Goal: Navigation & Orientation: Find specific page/section

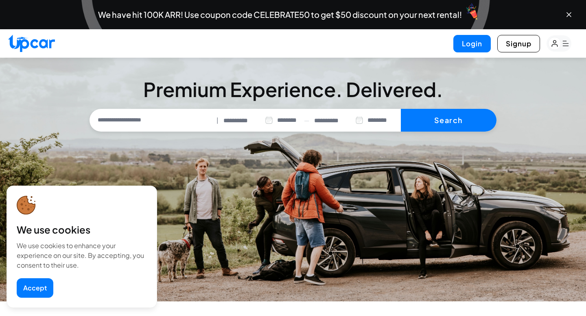
select select "********"
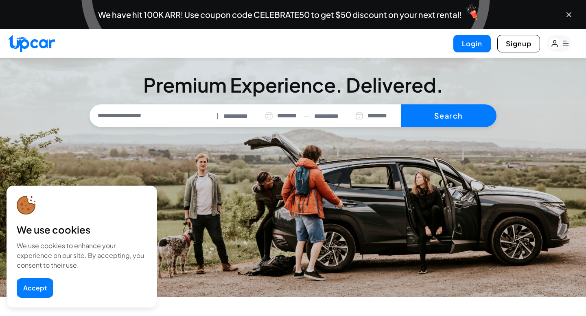
scroll to position [15, 0]
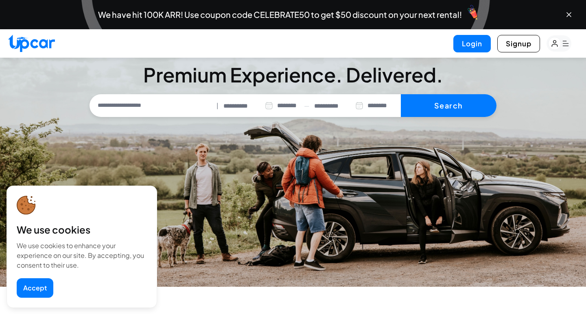
click at [44, 285] on button "Accept" at bounding box center [35, 289] width 37 height 20
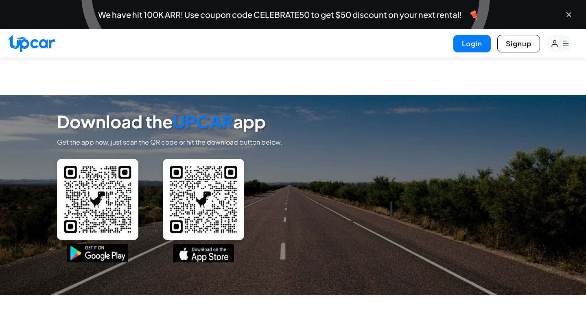
scroll to position [3675, 0]
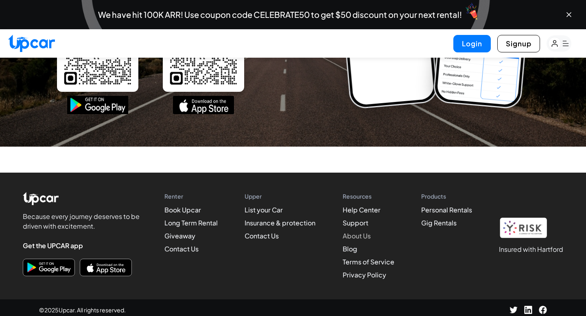
click at [363, 234] on link "About Us" at bounding box center [356, 236] width 28 height 9
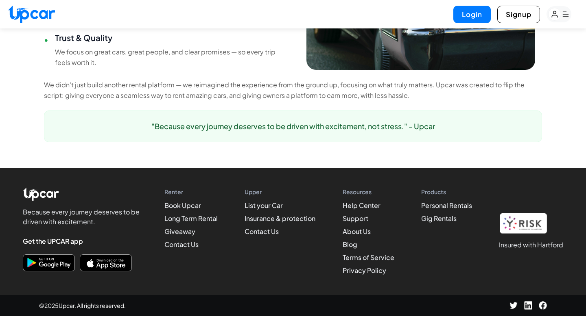
scroll to position [693, 0]
drag, startPoint x: 244, startPoint y: 75, endPoint x: 275, endPoint y: 316, distance: 243.1
click at [284, 112] on div ""Because every journey deserves to be driven with excitement, not stress." - Up…" at bounding box center [293, 127] width 498 height 32
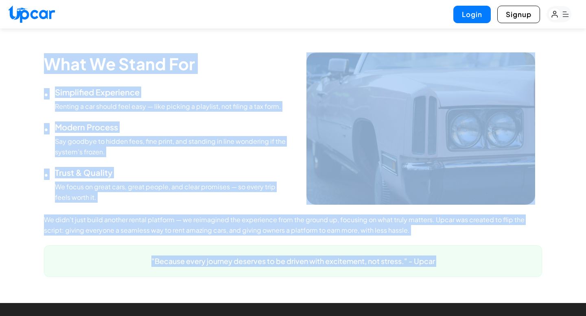
scroll to position [563, 0]
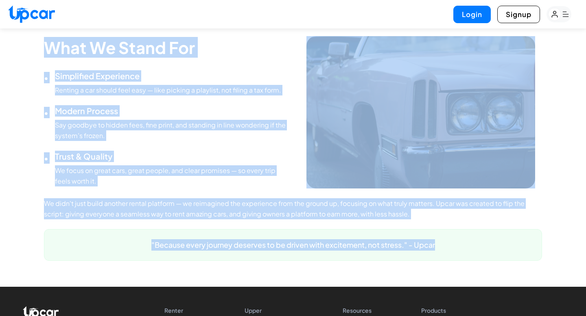
drag, startPoint x: 247, startPoint y: 77, endPoint x: 400, endPoint y: 270, distance: 246.4
copy div "About Upcar Bringing the first-class experience to car rentals. Effortless, sec…"
